Goal: Navigation & Orientation: Find specific page/section

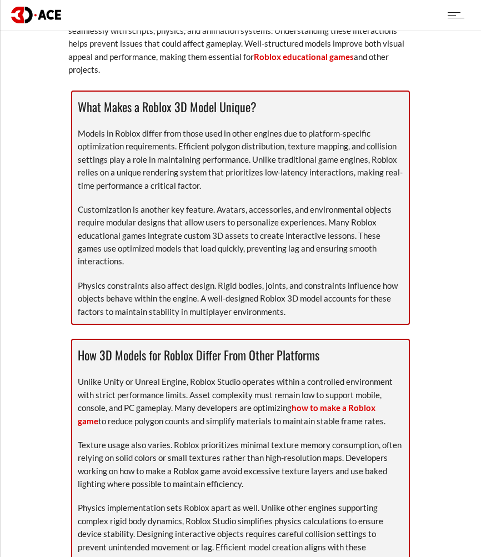
scroll to position [555, 0]
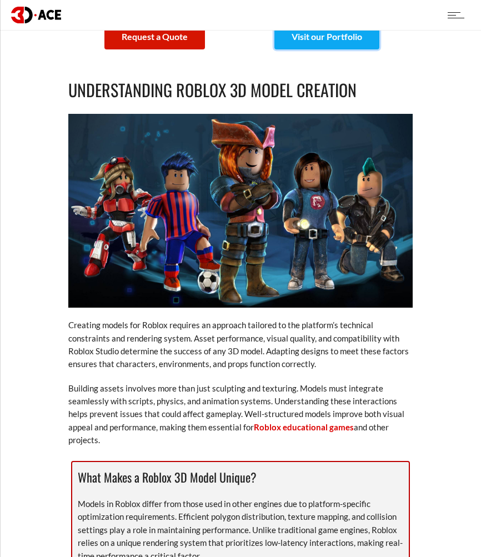
click at [301, 43] on link "Visit our Portfolio" at bounding box center [326, 37] width 105 height 26
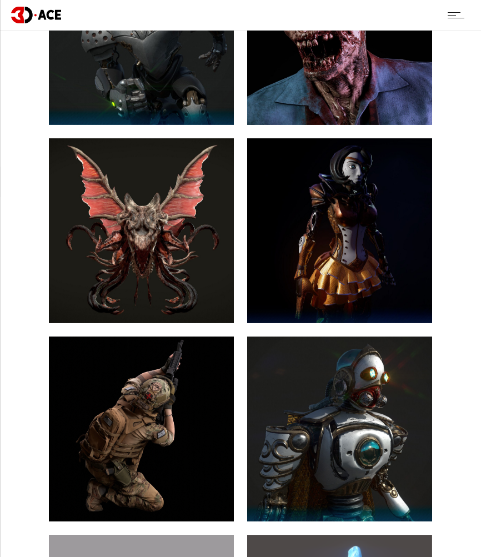
scroll to position [925, 0]
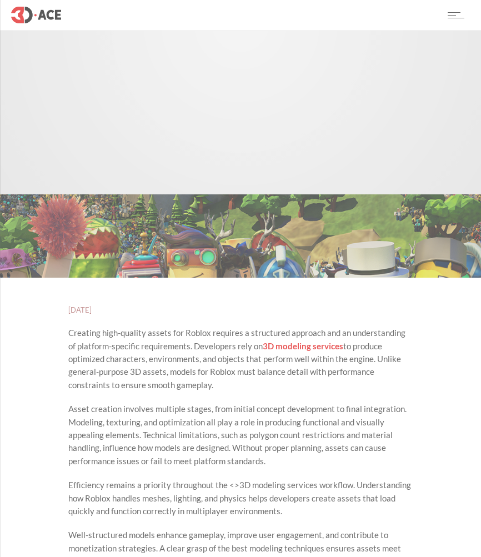
scroll to position [555, 0]
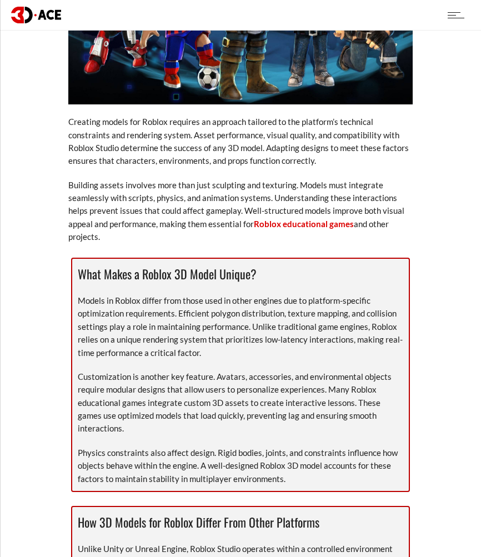
drag, startPoint x: 307, startPoint y: 333, endPoint x: 271, endPoint y: 420, distance: 94.1
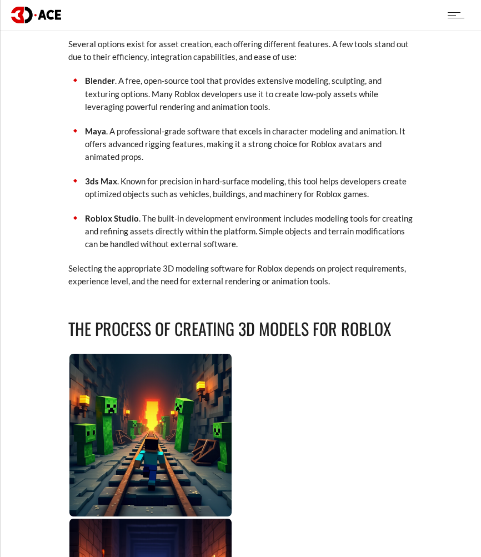
scroll to position [1591, 0]
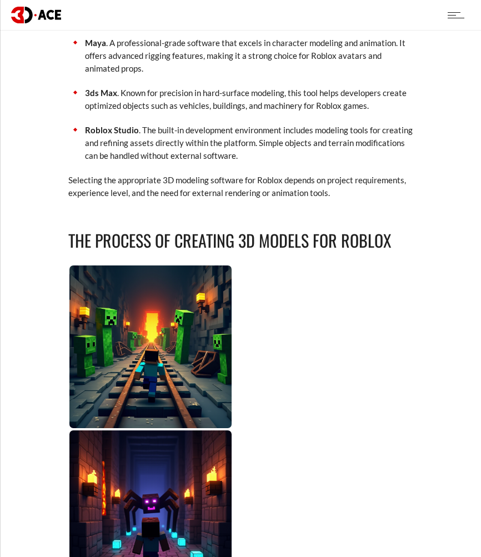
drag, startPoint x: 349, startPoint y: 239, endPoint x: 357, endPoint y: 250, distance: 14.3
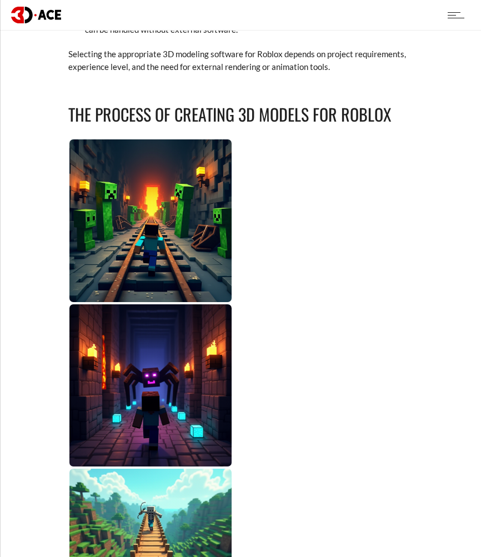
drag, startPoint x: 349, startPoint y: 252, endPoint x: 356, endPoint y: 286, distance: 34.7
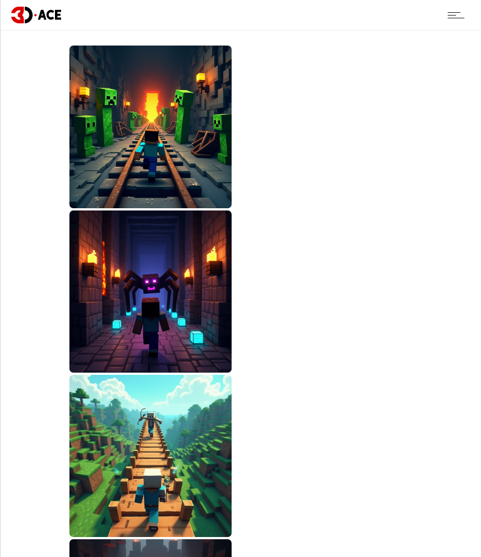
drag, startPoint x: 340, startPoint y: 288, endPoint x: 345, endPoint y: 316, distance: 28.8
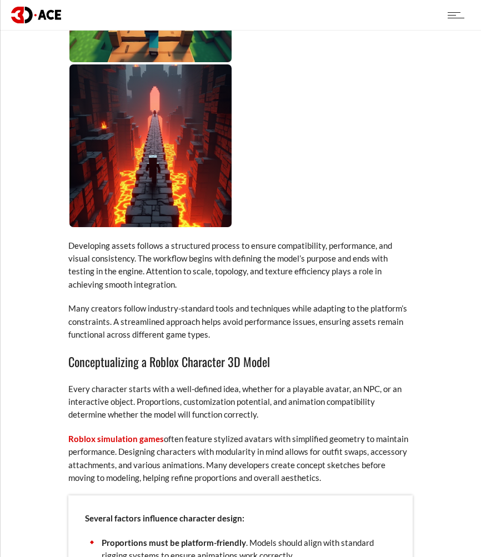
drag, startPoint x: 341, startPoint y: 312, endPoint x: 343, endPoint y: 346, distance: 33.9
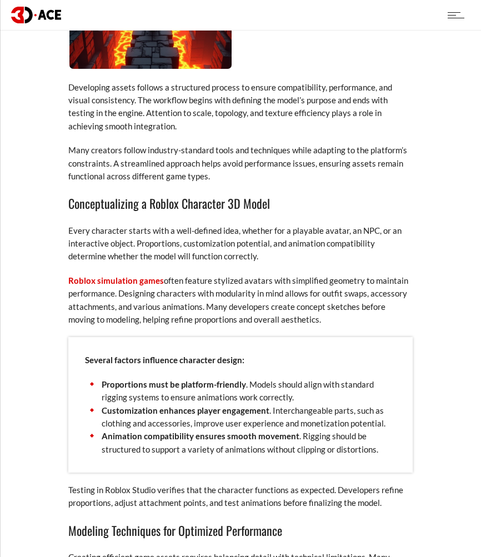
drag, startPoint x: 343, startPoint y: 330, endPoint x: 347, endPoint y: 364, distance: 34.1
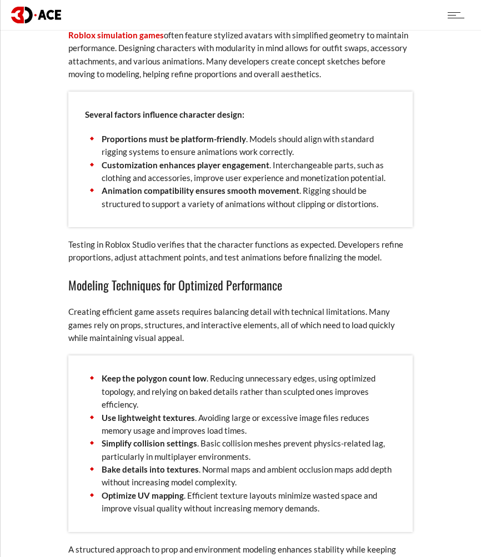
drag, startPoint x: 345, startPoint y: 350, endPoint x: 341, endPoint y: 399, distance: 49.6
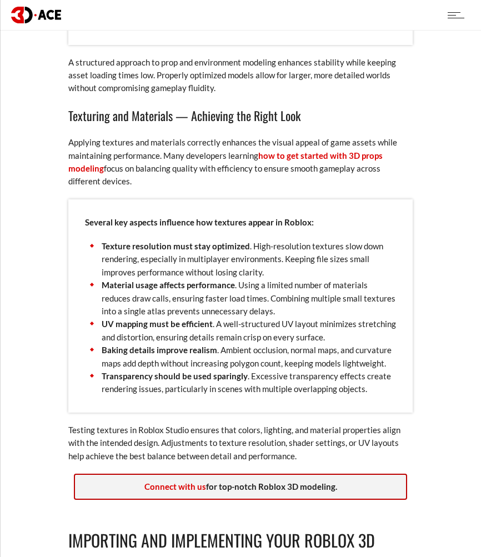
drag, startPoint x: 281, startPoint y: 324, endPoint x: 285, endPoint y: 396, distance: 72.9
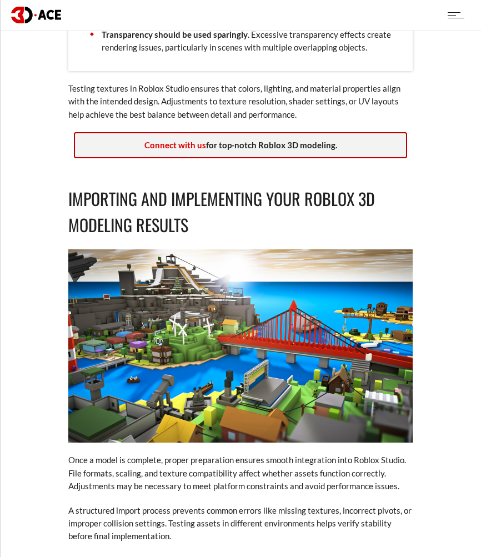
drag, startPoint x: 230, startPoint y: 320, endPoint x: 237, endPoint y: 385, distance: 64.7
